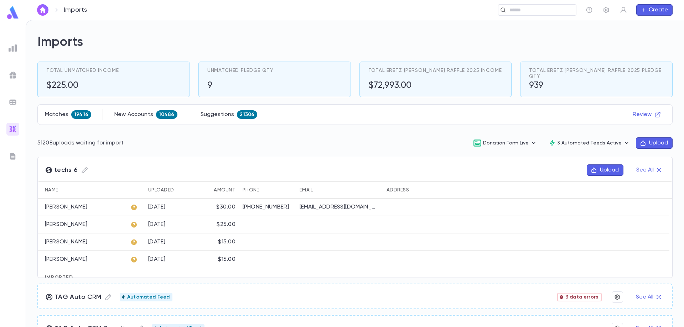
click at [10, 44] on img at bounding box center [13, 48] width 9 height 9
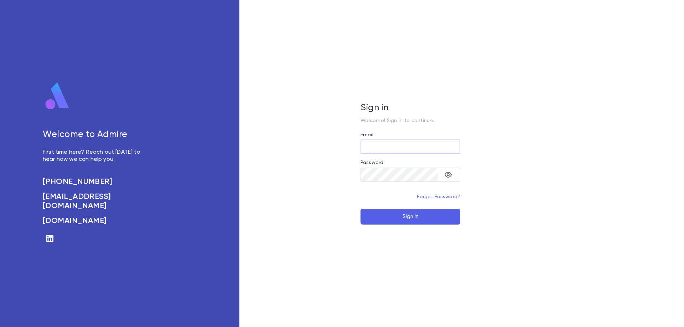
click at [378, 148] on input "Email" at bounding box center [410, 147] width 100 height 14
type input "**********"
click at [360, 209] on button "Sign In" at bounding box center [410, 217] width 100 height 16
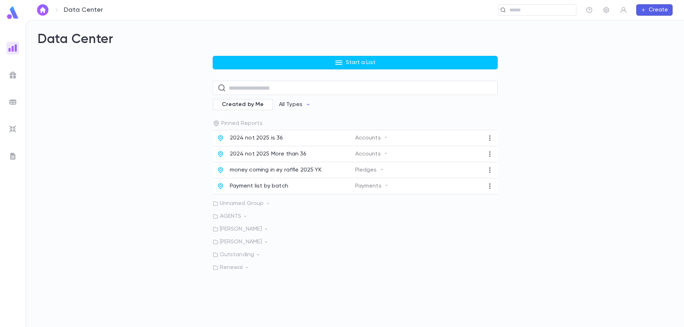
click at [9, 70] on div at bounding box center [12, 75] width 13 height 13
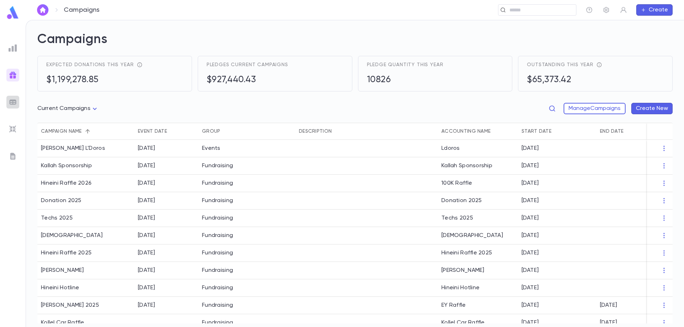
click at [7, 97] on div at bounding box center [12, 102] width 13 height 13
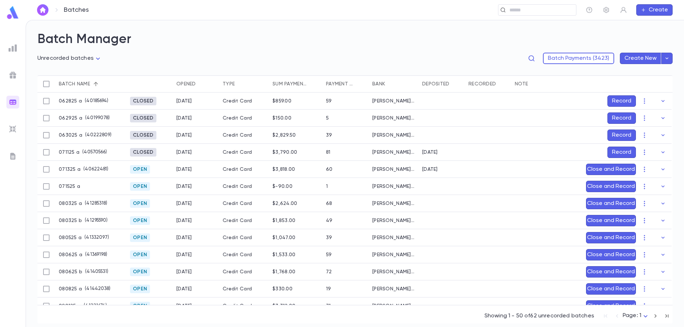
click at [13, 128] on img at bounding box center [13, 129] width 9 height 9
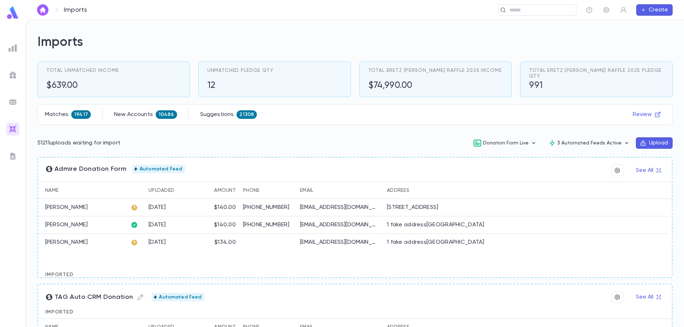
click at [8, 156] on div at bounding box center [12, 156] width 13 height 13
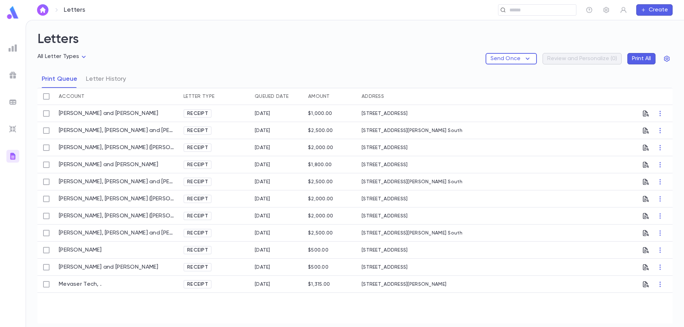
click at [13, 51] on img at bounding box center [13, 48] width 9 height 9
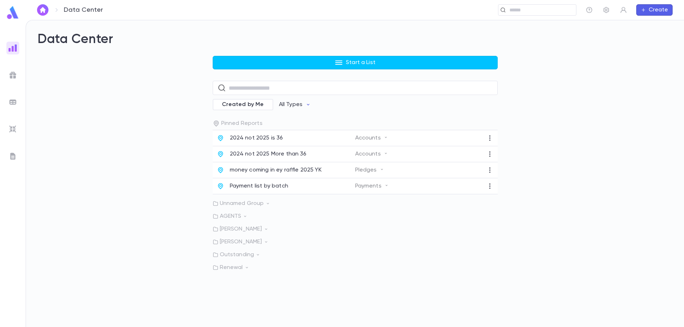
click at [561, 322] on div "Data Center Start a List ​ Created by Me All Types Pinned Reports 2024 not 2025…" at bounding box center [355, 173] width 658 height 307
click at [15, 78] on img at bounding box center [13, 75] width 9 height 9
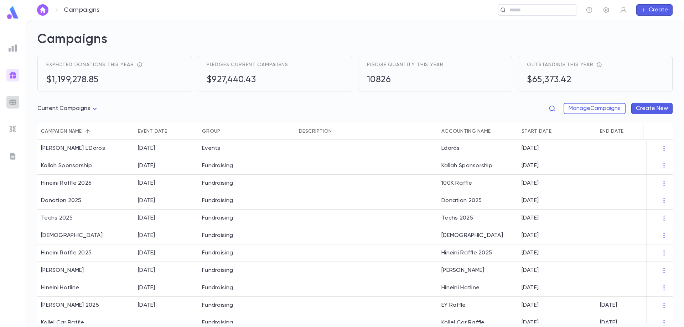
click at [12, 100] on img at bounding box center [13, 102] width 9 height 9
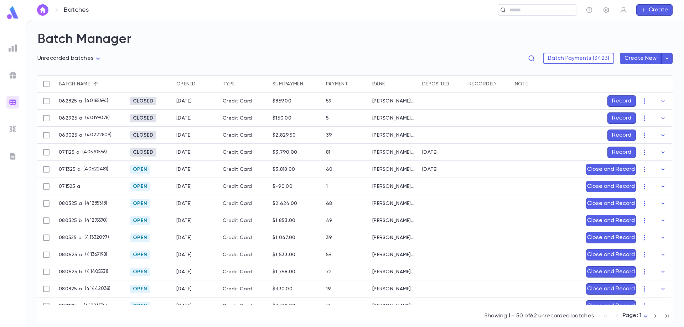
click at [11, 130] on img at bounding box center [13, 129] width 9 height 9
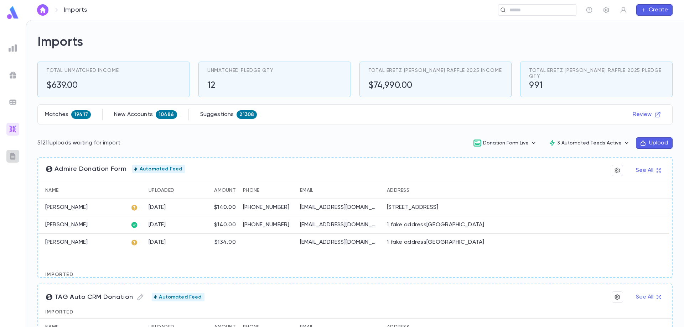
click at [17, 155] on img at bounding box center [13, 156] width 9 height 9
